Goal: Information Seeking & Learning: Learn about a topic

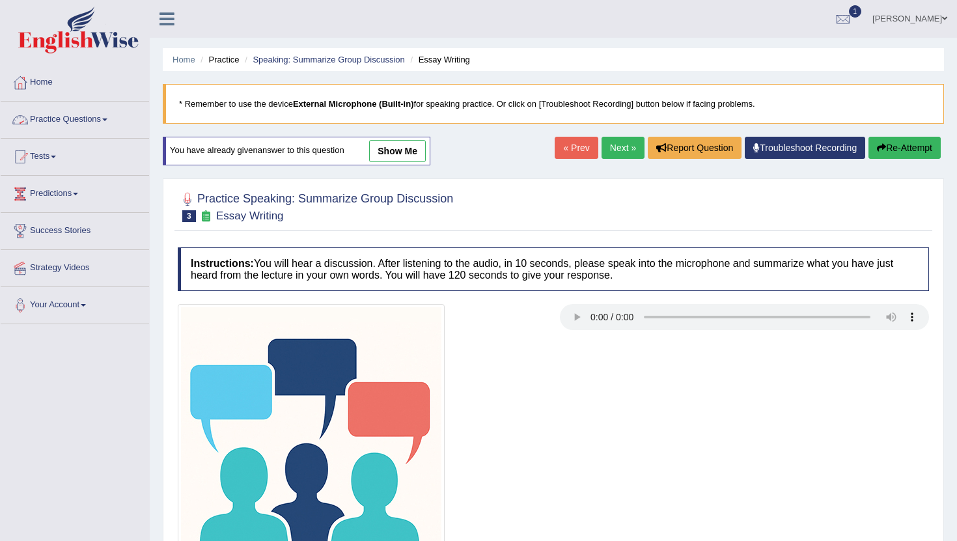
click at [109, 119] on link "Practice Questions" at bounding box center [75, 118] width 148 height 33
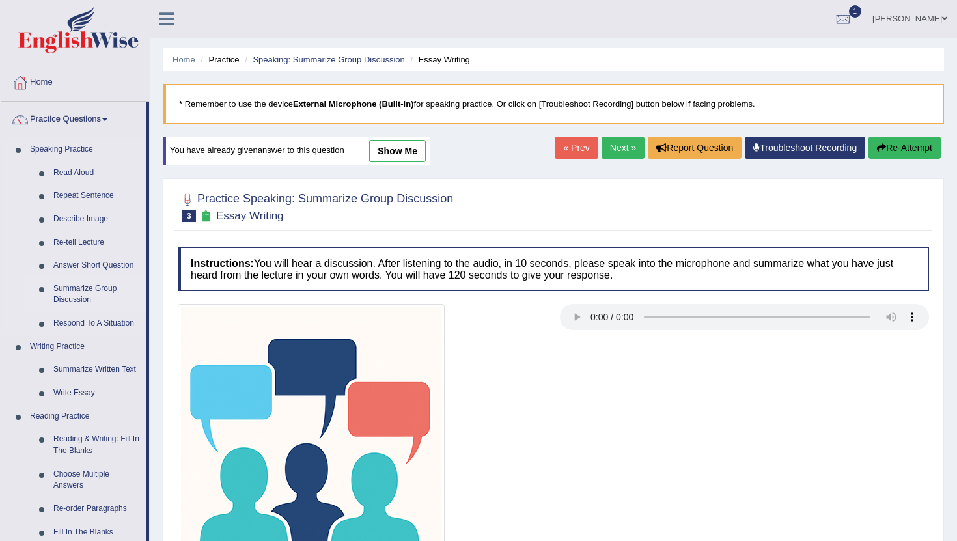
click at [79, 288] on link "Summarize Group Discussion" at bounding box center [97, 294] width 98 height 35
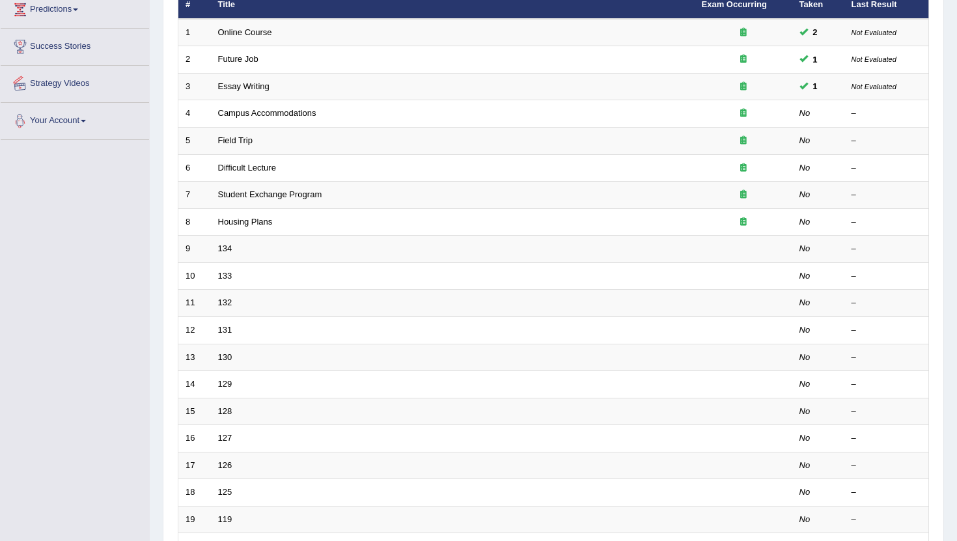
scroll to position [195, 0]
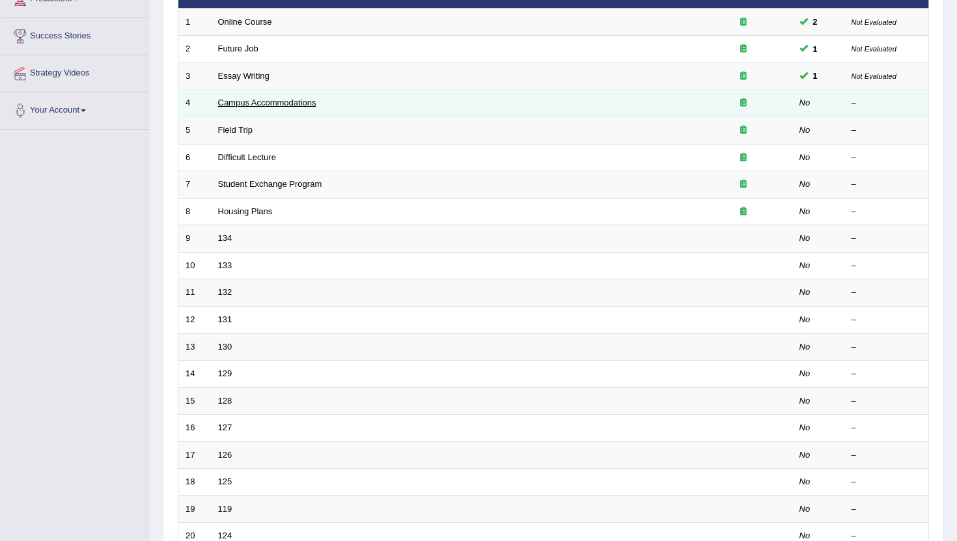
click at [274, 100] on link "Campus Accommodations" at bounding box center [267, 103] width 98 height 10
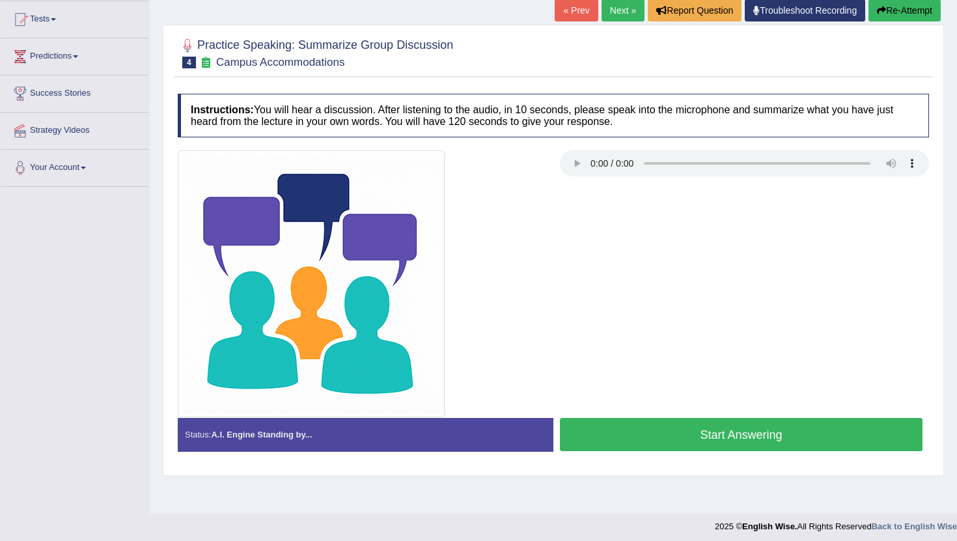
scroll to position [141, 0]
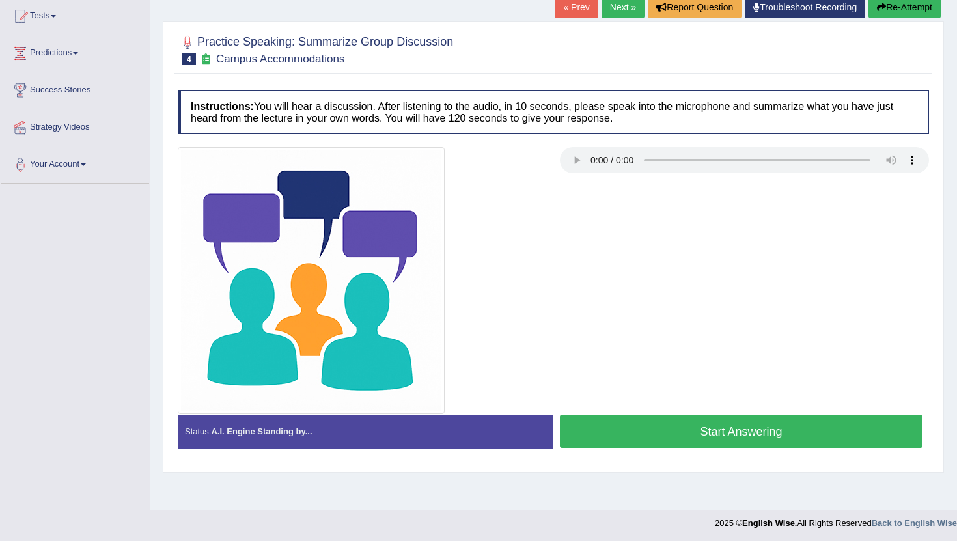
click at [772, 437] on button "Start Answering" at bounding box center [741, 431] width 363 height 33
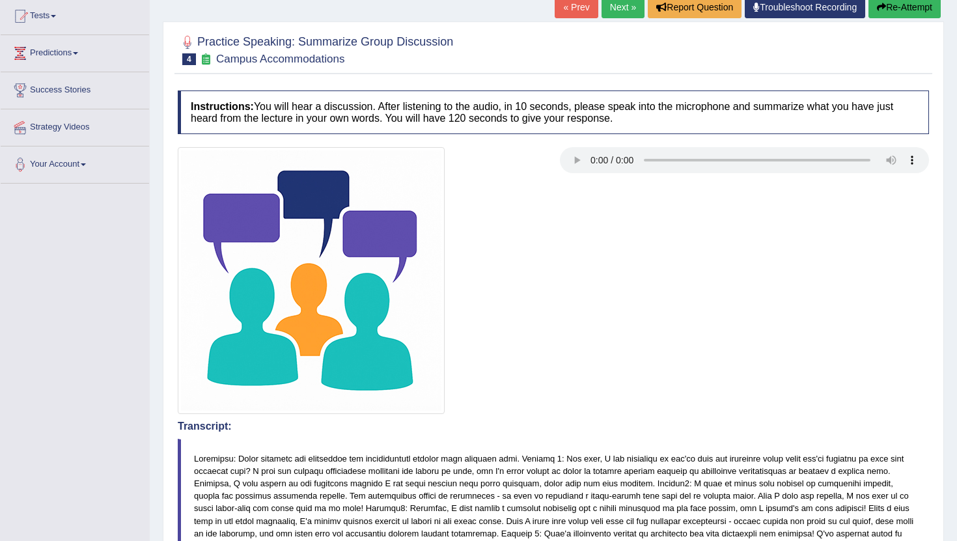
click at [895, 10] on button "Re-Attempt" at bounding box center [905, 7] width 72 height 22
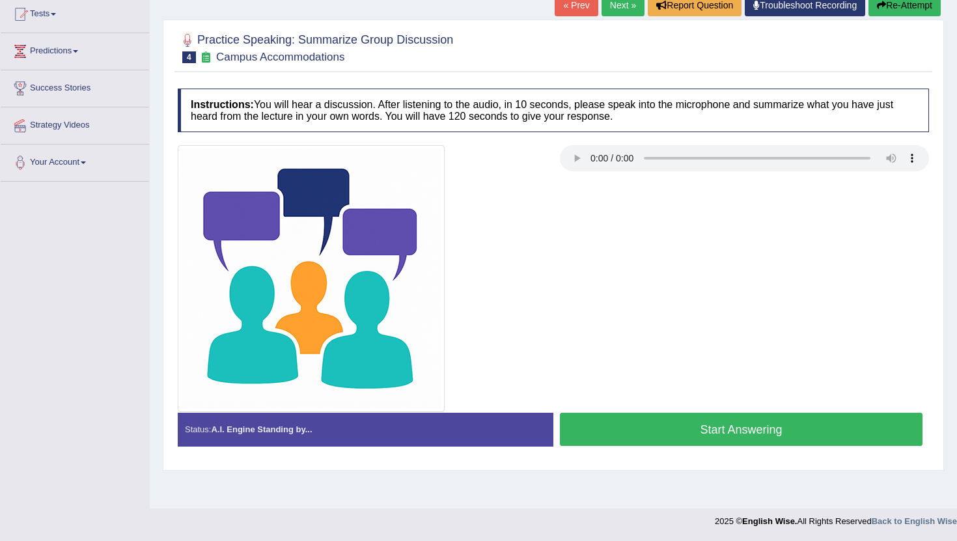
click at [723, 434] on button "Start Answering" at bounding box center [741, 429] width 363 height 33
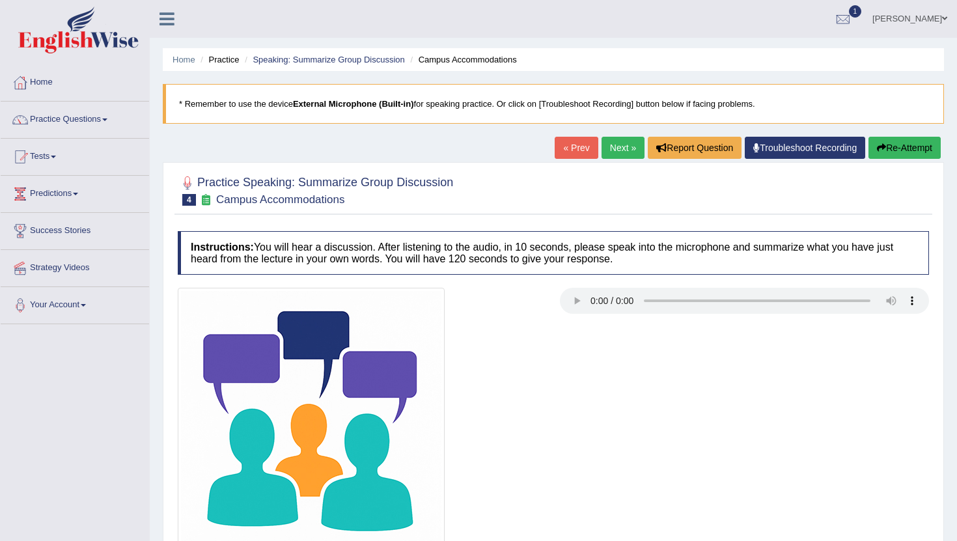
click at [716, 31] on ul "[PERSON_NAME] Toggle navigation Username: mohsin997 Access Type: Online Subscri…" at bounding box center [674, 18] width 565 height 37
click at [889, 143] on button "Re-Attempt" at bounding box center [905, 148] width 72 height 22
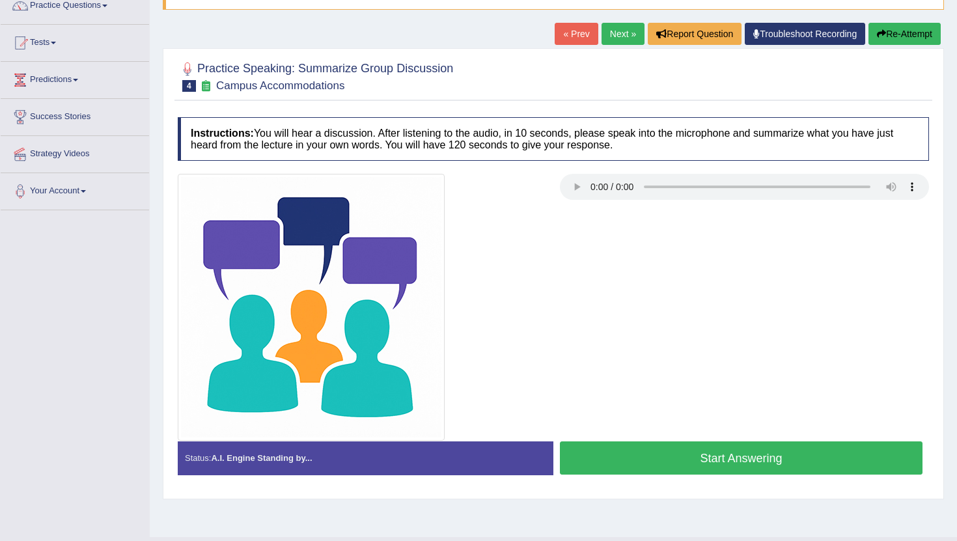
scroll to position [143, 0]
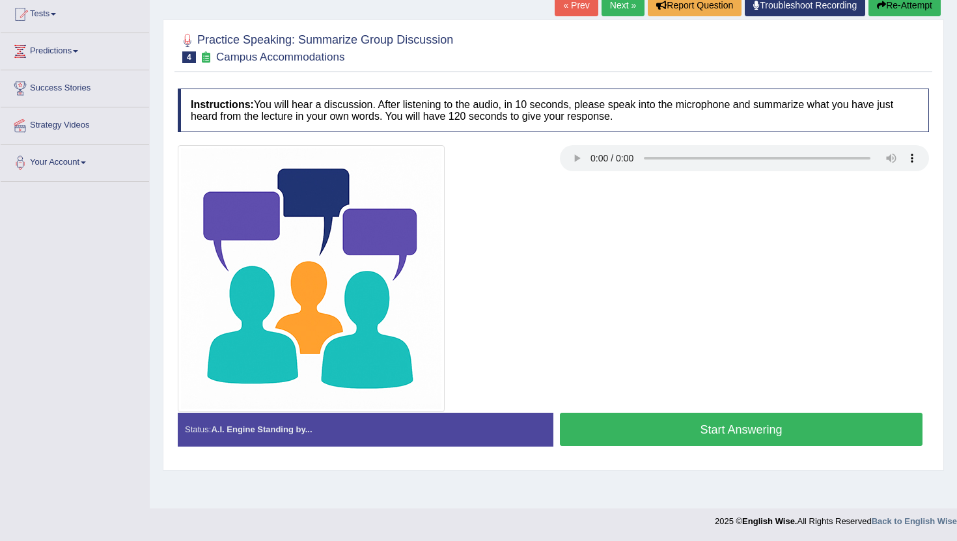
click at [654, 425] on button "Start Answering" at bounding box center [741, 429] width 363 height 33
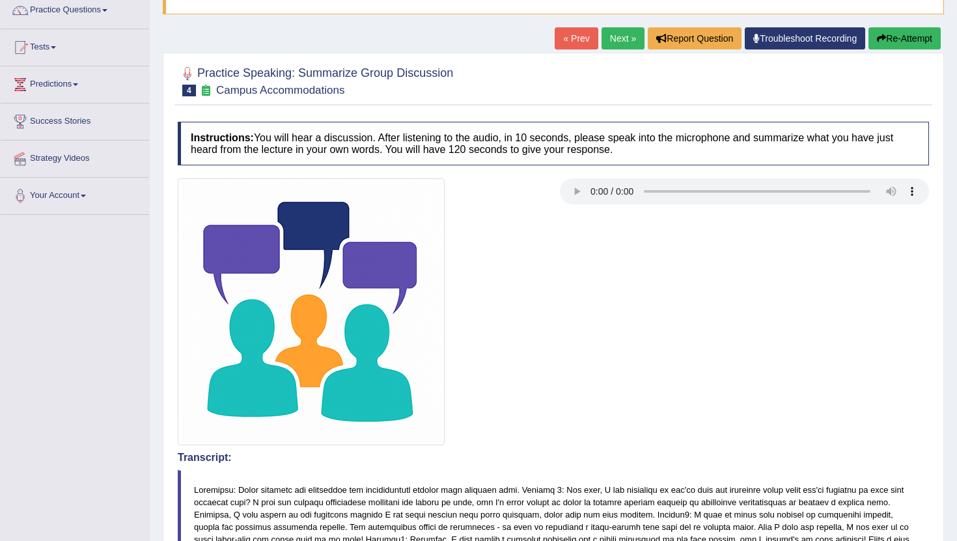
scroll to position [115, 0]
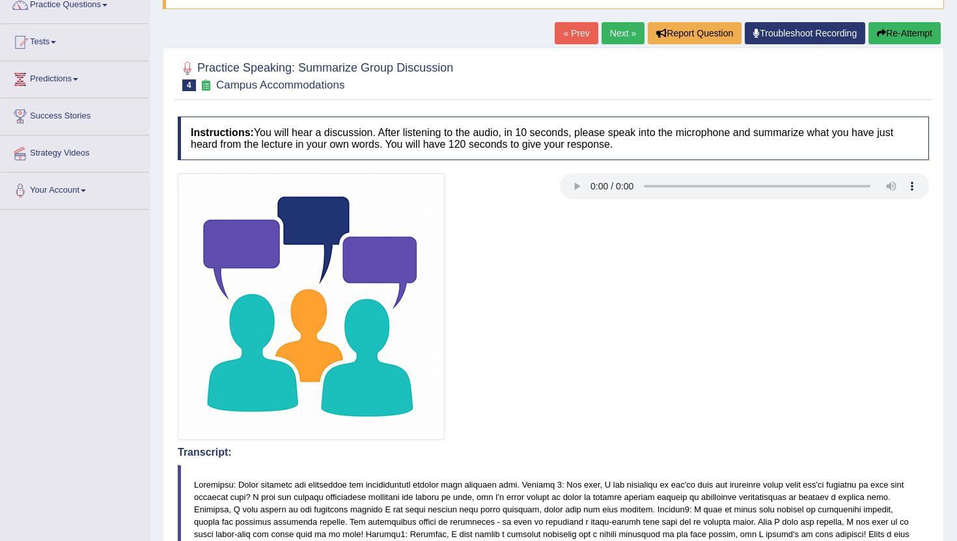
click at [911, 34] on button "Re-Attempt" at bounding box center [905, 33] width 72 height 22
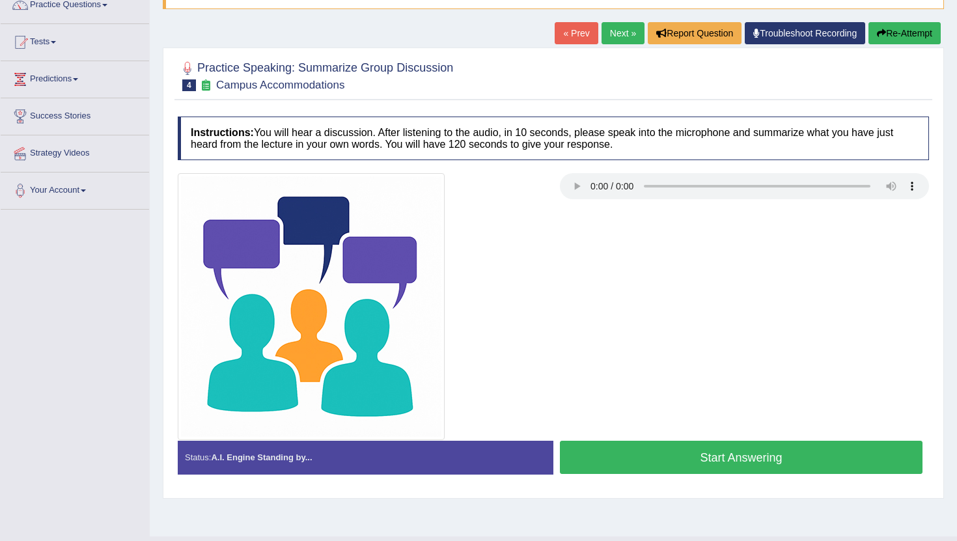
click at [683, 459] on button "Start Answering" at bounding box center [741, 457] width 363 height 33
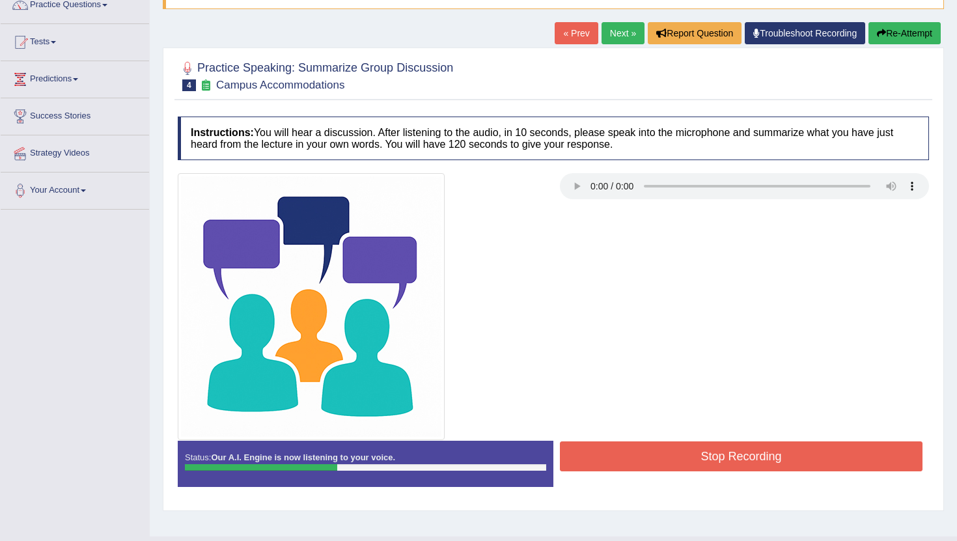
click at [897, 40] on button "Re-Attempt" at bounding box center [905, 33] width 72 height 22
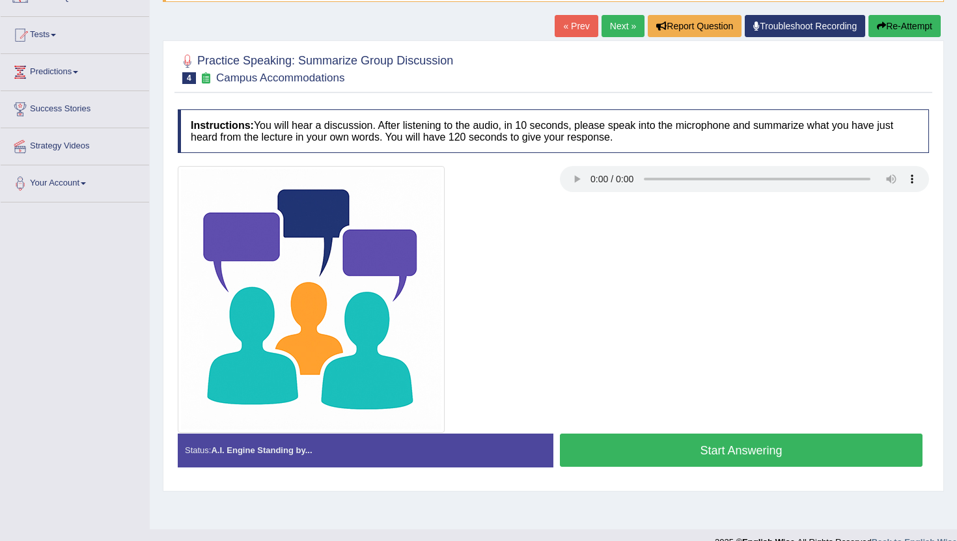
scroll to position [115, 0]
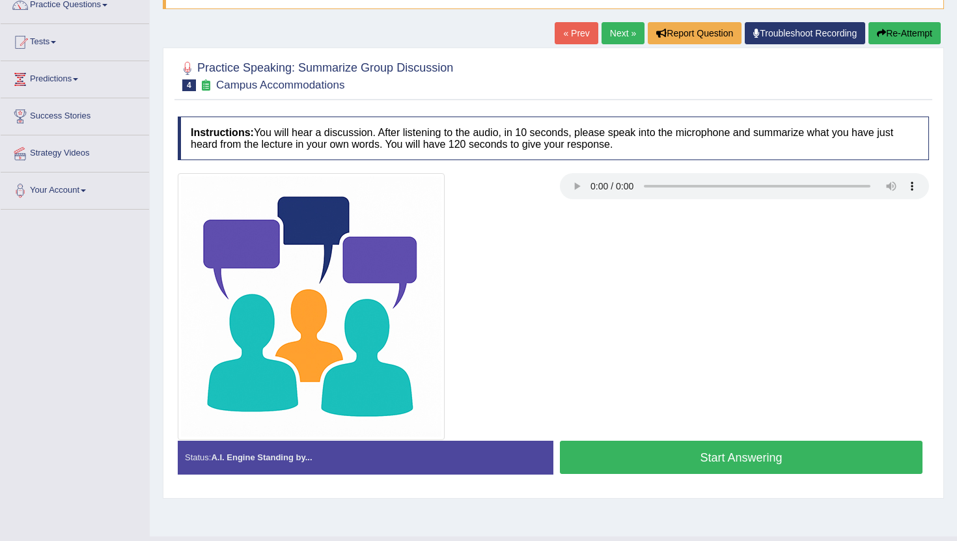
click at [713, 462] on button "Start Answering" at bounding box center [741, 457] width 363 height 33
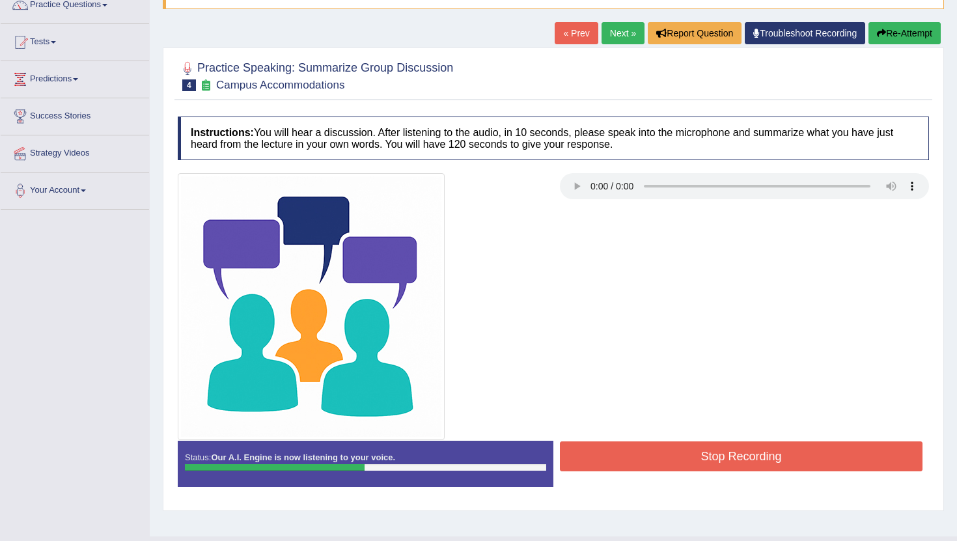
click at [713, 462] on button "Stop Recording" at bounding box center [741, 456] width 363 height 30
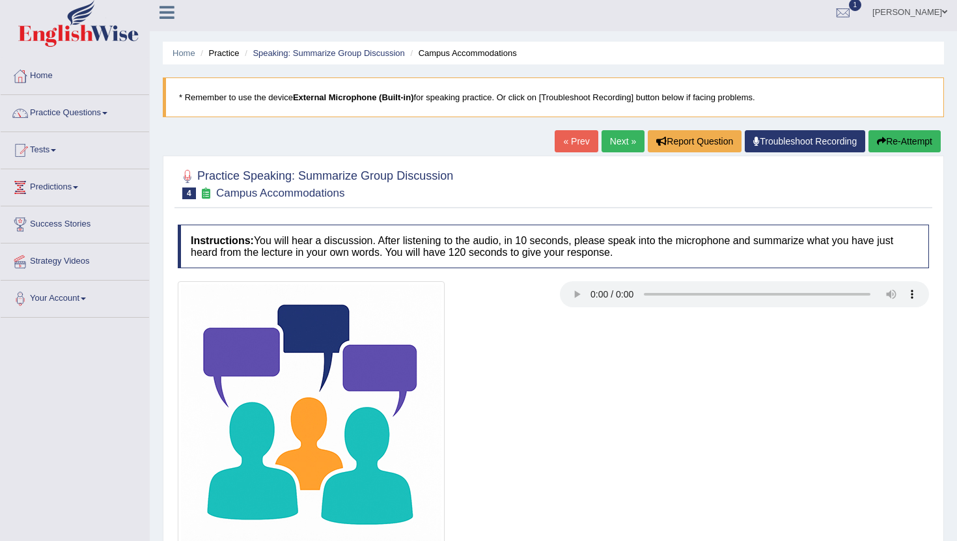
scroll to position [0, 0]
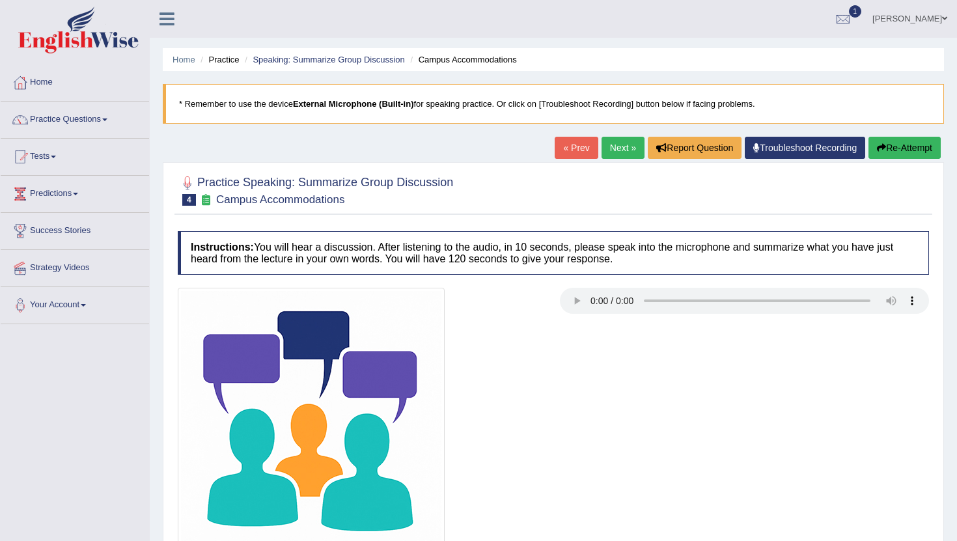
click at [620, 149] on link "Next »" at bounding box center [623, 148] width 43 height 22
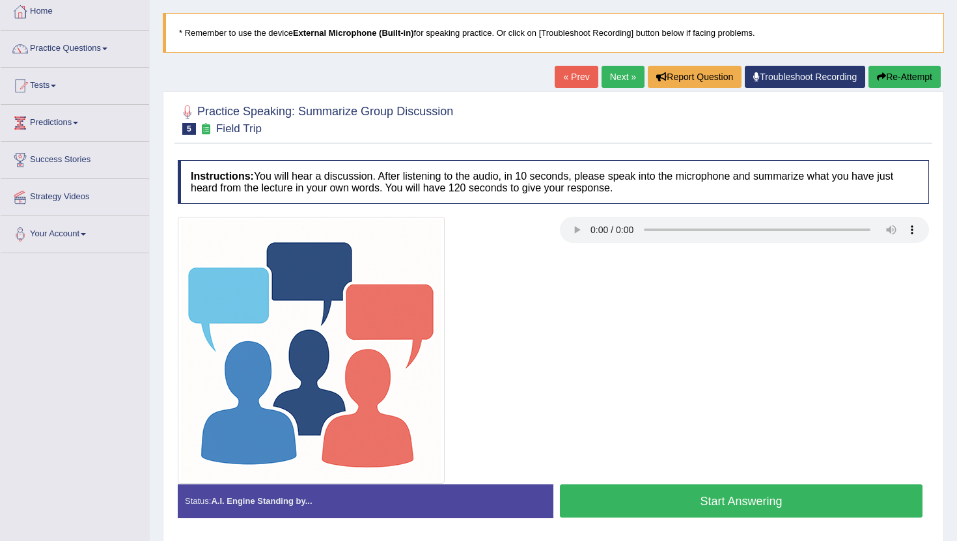
scroll to position [143, 0]
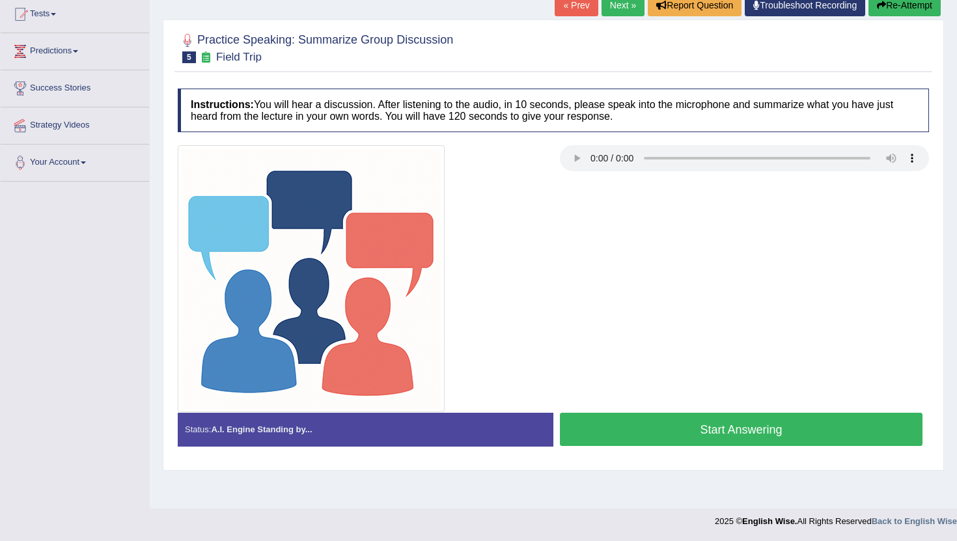
click at [727, 433] on button "Start Answering" at bounding box center [741, 429] width 363 height 33
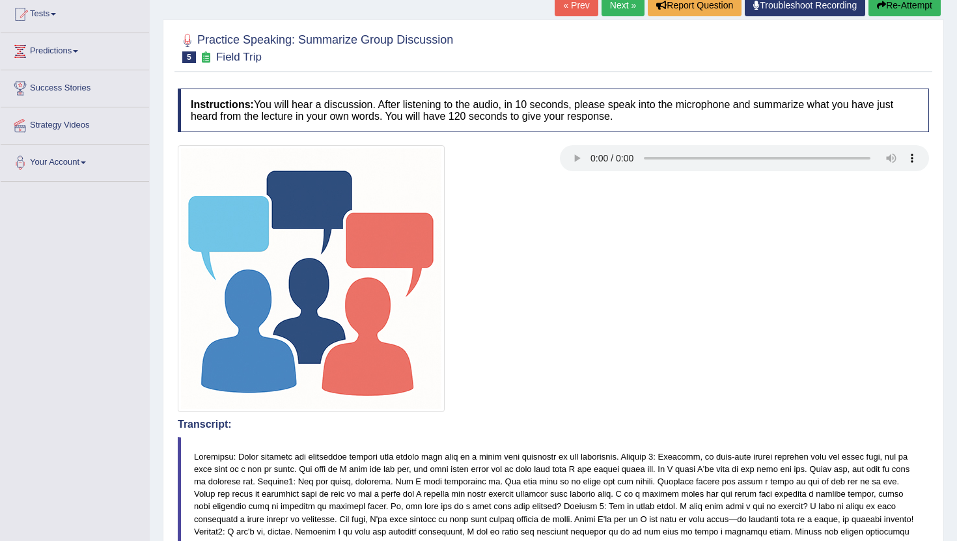
click at [900, 8] on button "Re-Attempt" at bounding box center [905, 5] width 72 height 22
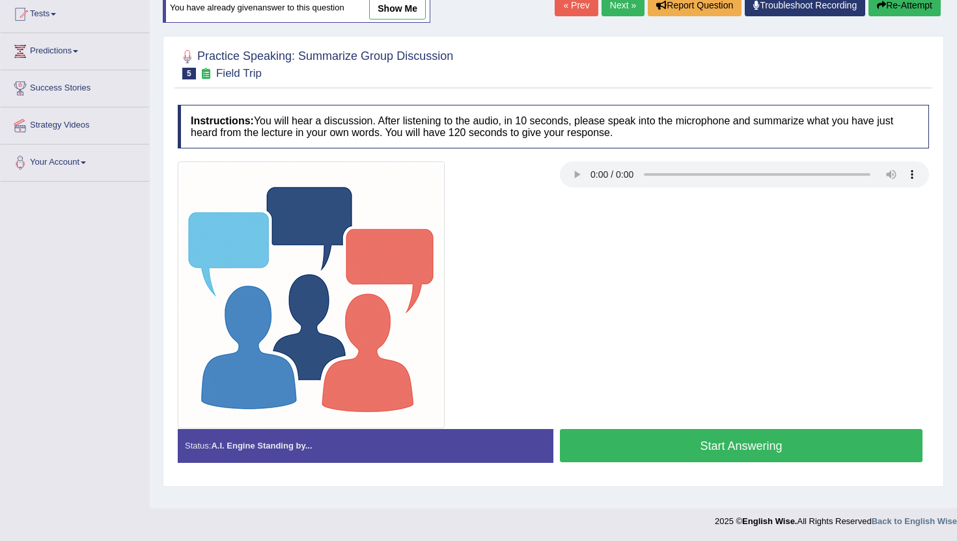
click at [693, 448] on button "Start Answering" at bounding box center [741, 445] width 363 height 33
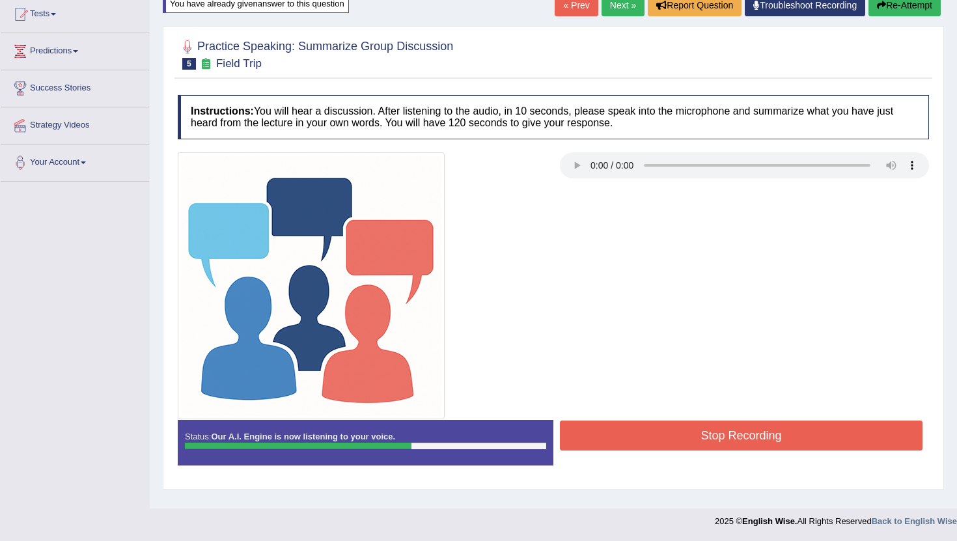
click at [689, 434] on button "Stop Recording" at bounding box center [741, 436] width 363 height 30
